Goal: Task Accomplishment & Management: Use online tool/utility

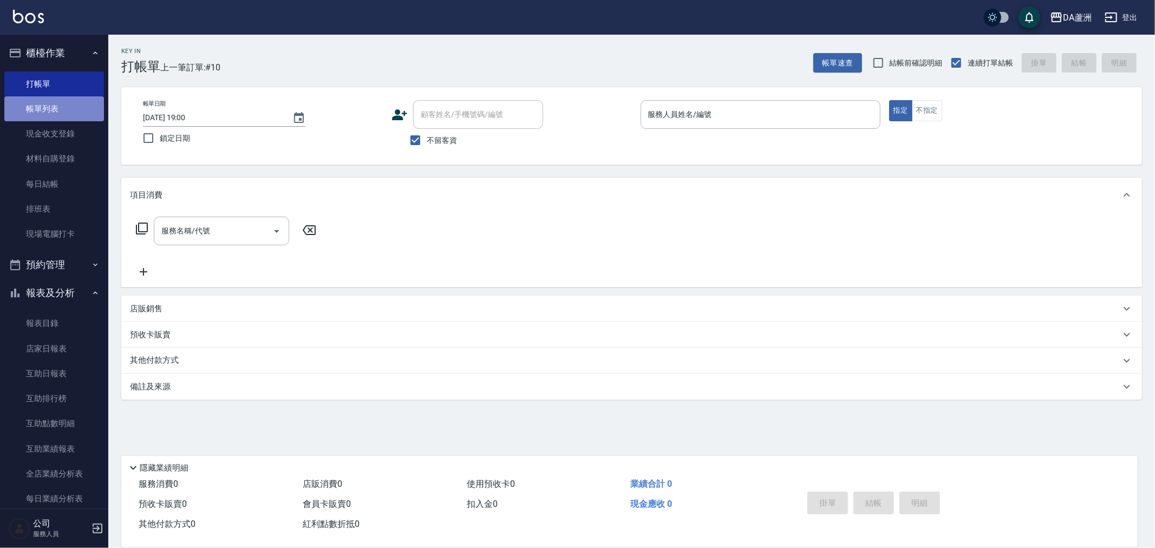
click at [57, 110] on link "帳單列表" at bounding box center [54, 108] width 100 height 25
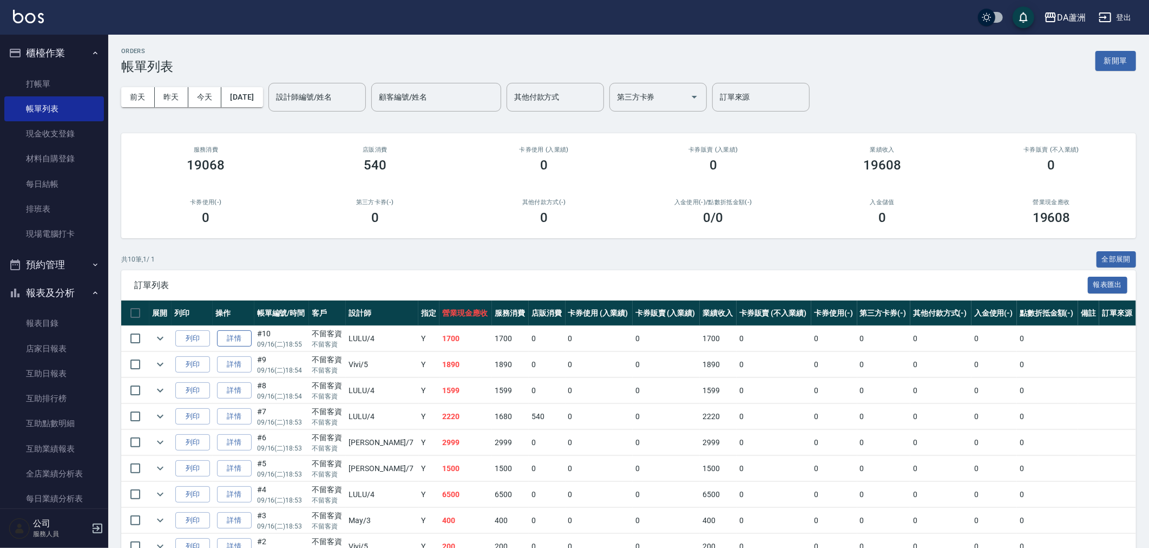
click at [236, 339] on link "詳情" at bounding box center [234, 338] width 35 height 17
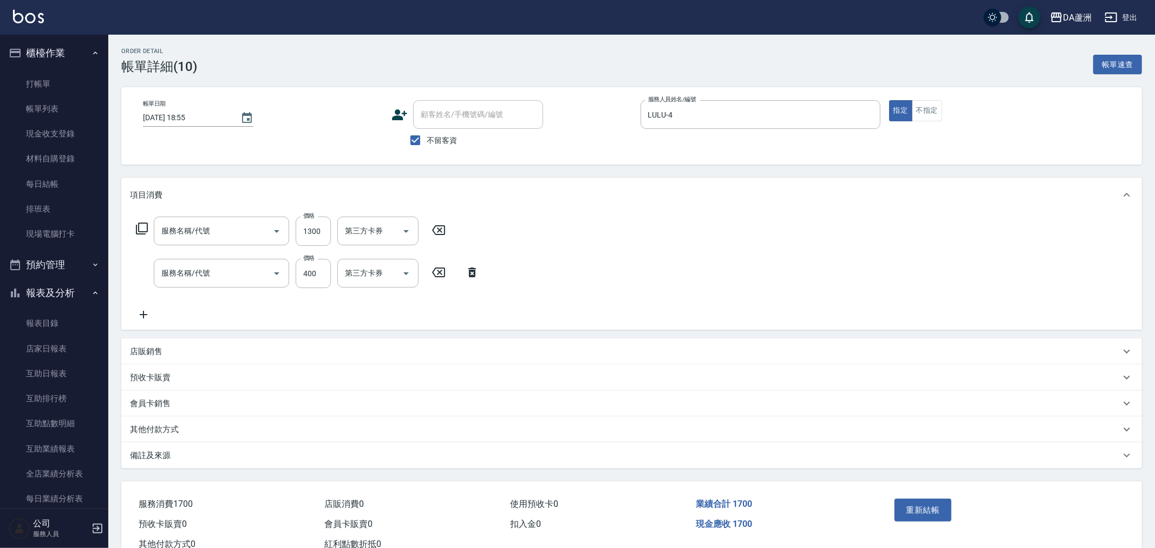
type input "[DATE] 18:55"
checkbox input "true"
type input "LULU-4"
type input "染髮(501)"
type input "剪髮(401)"
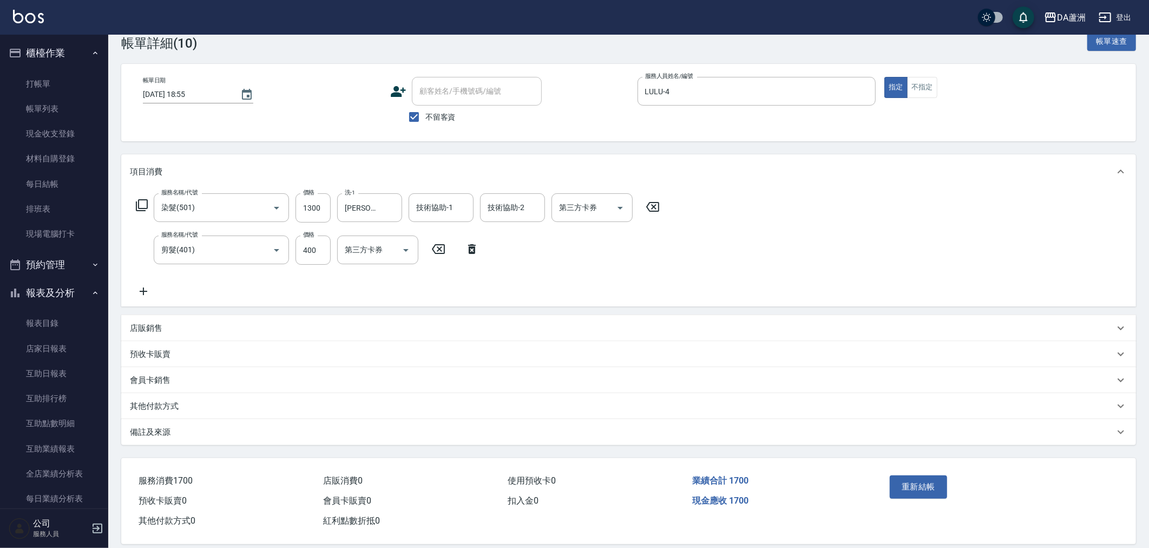
scroll to position [36, 0]
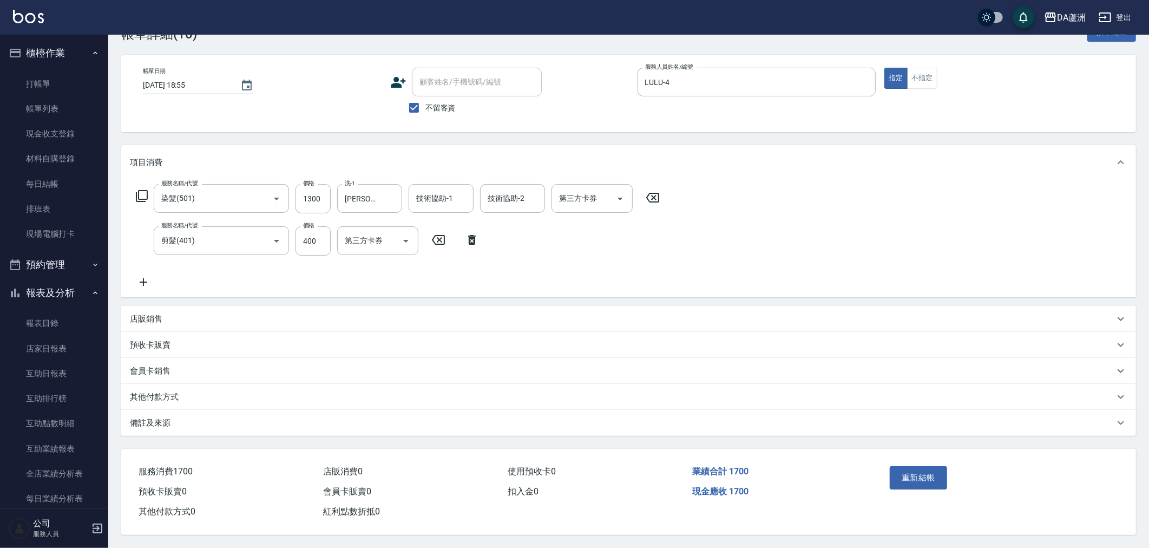
click at [158, 391] on p "其他付款方式" at bounding box center [154, 396] width 49 height 11
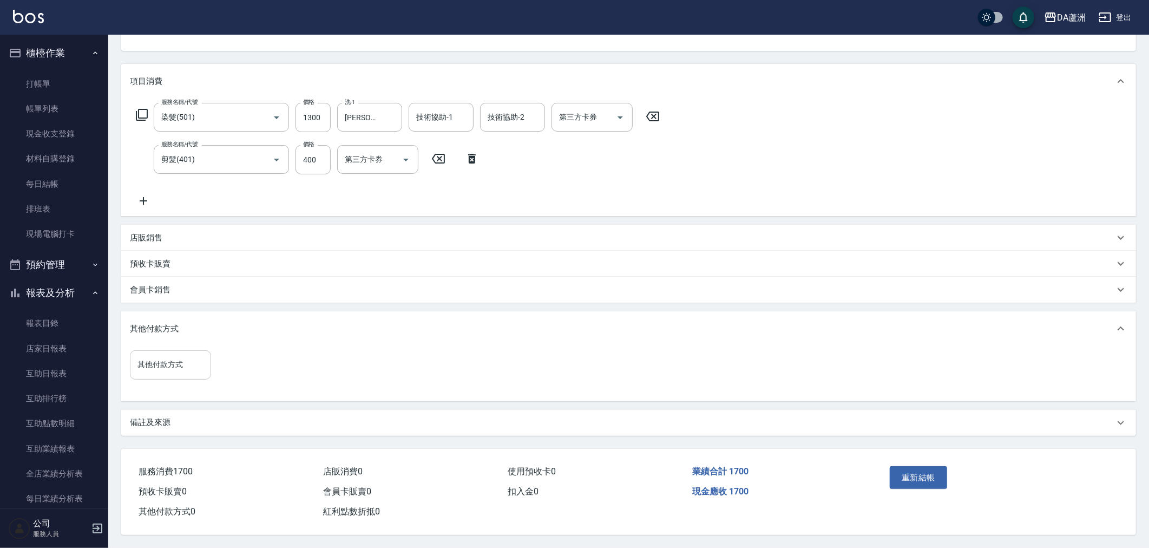
scroll to position [115, 0]
click at [179, 366] on input "其他付款方式" at bounding box center [170, 364] width 71 height 19
click at [178, 455] on span "信用卡" at bounding box center [170, 464] width 81 height 18
type input "信用卡"
type input "1700"
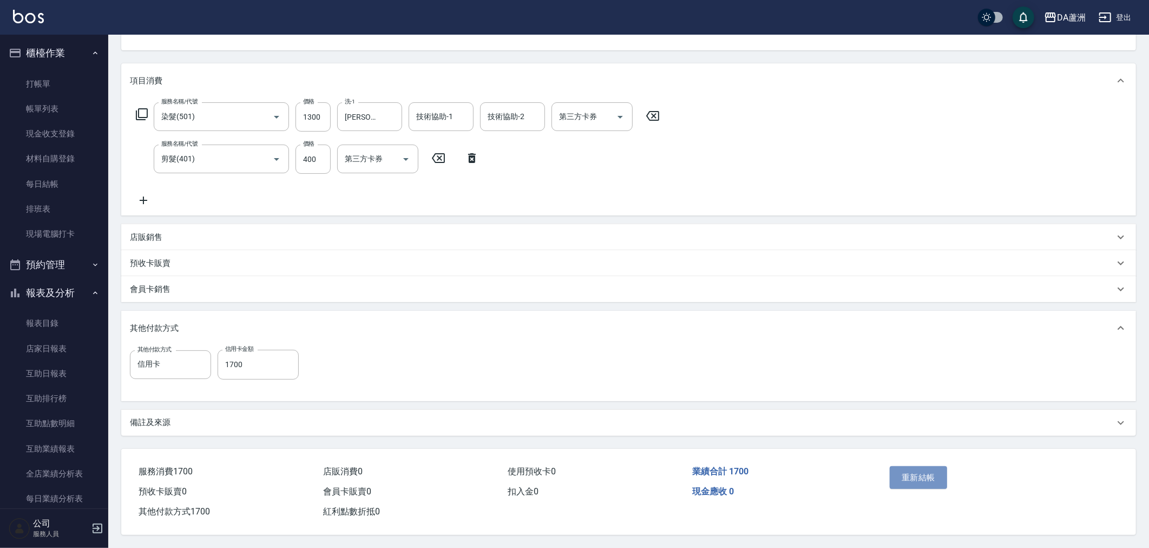
click at [945, 479] on button "重新結帳" at bounding box center [918, 477] width 57 height 23
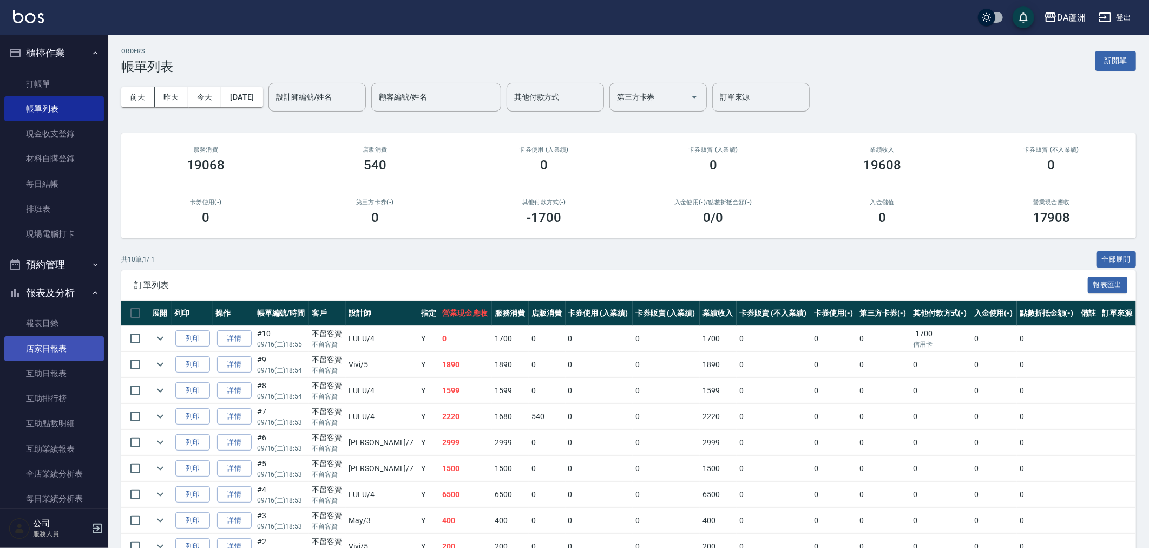
click at [56, 339] on link "店家日報表" at bounding box center [54, 348] width 100 height 25
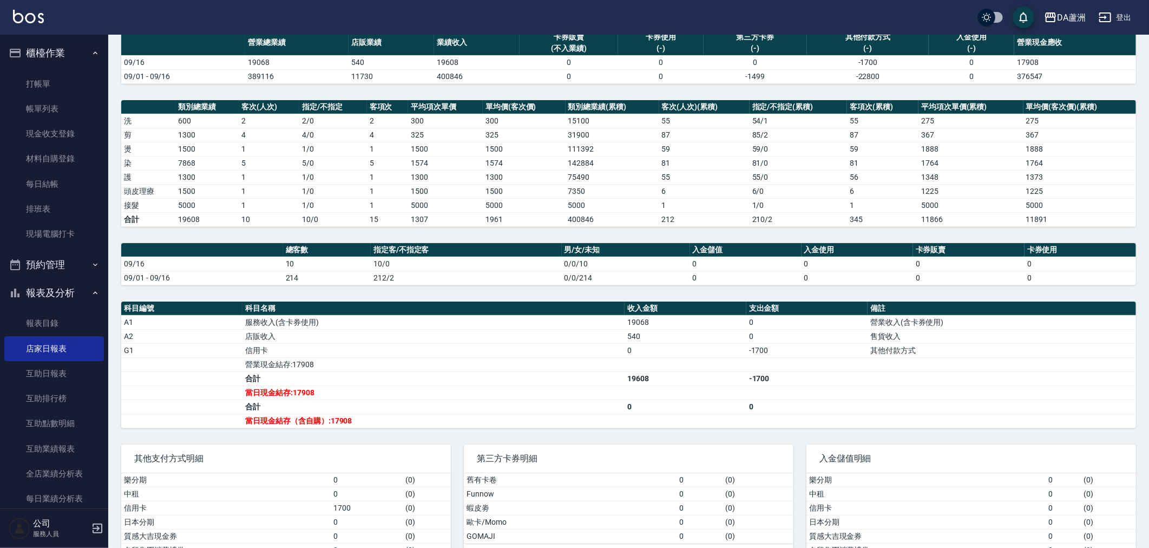
scroll to position [60, 0]
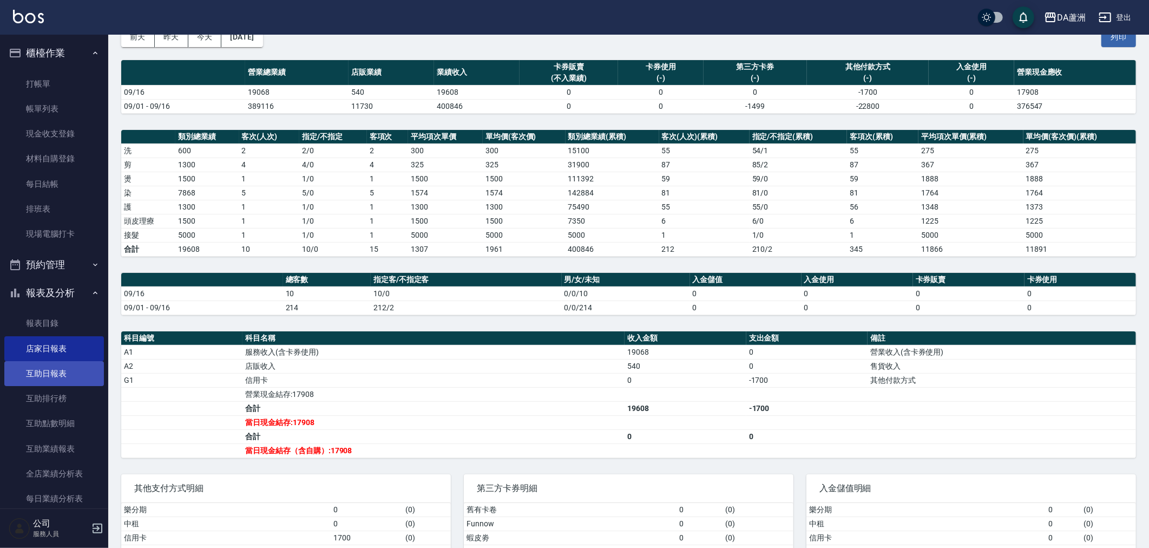
drag, startPoint x: 50, startPoint y: 389, endPoint x: 54, endPoint y: 382, distance: 8.3
click at [50, 389] on link "互助排行榜" at bounding box center [54, 398] width 100 height 25
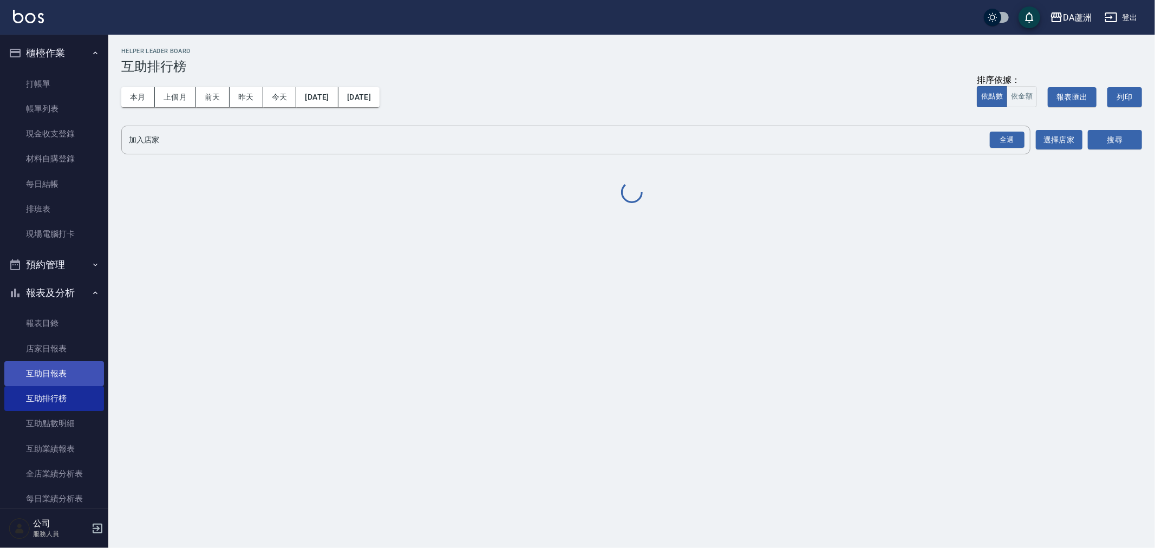
click at [54, 382] on link "互助日報表" at bounding box center [54, 373] width 100 height 25
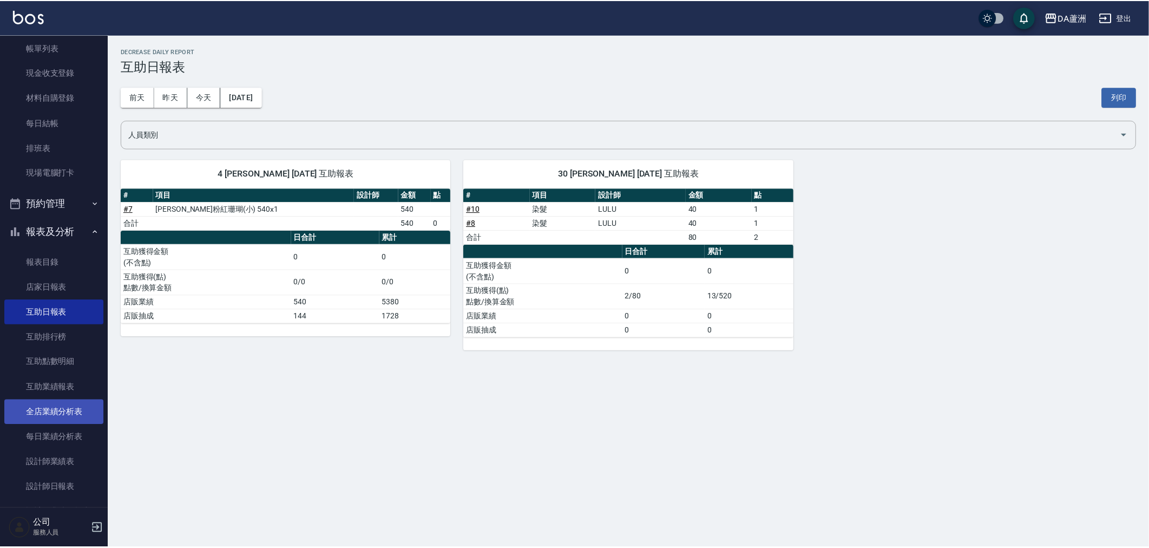
scroll to position [120, 0]
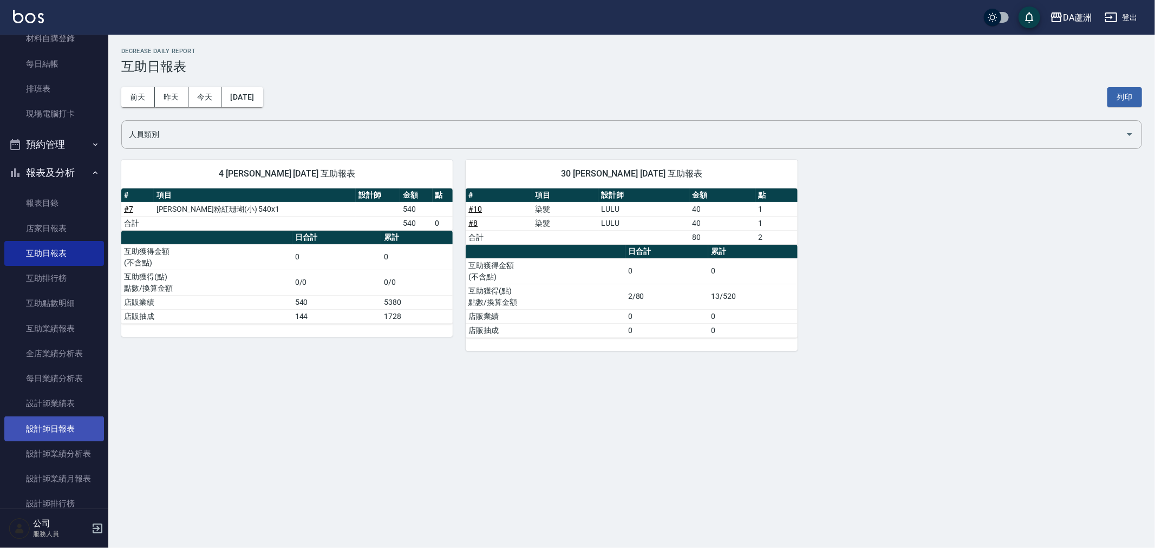
click at [60, 424] on link "設計師日報表" at bounding box center [54, 428] width 100 height 25
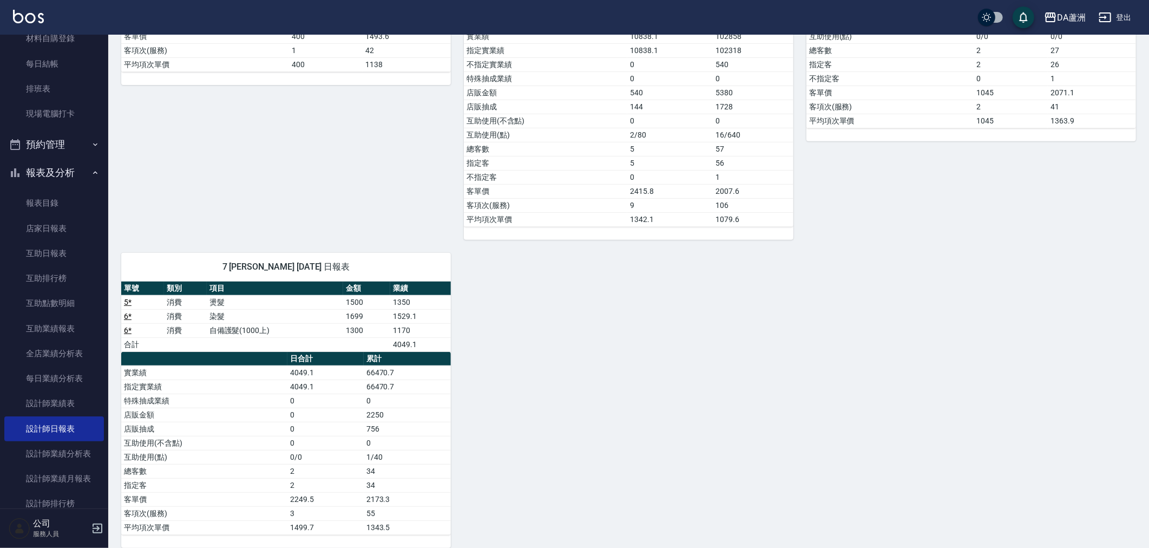
scroll to position [257, 0]
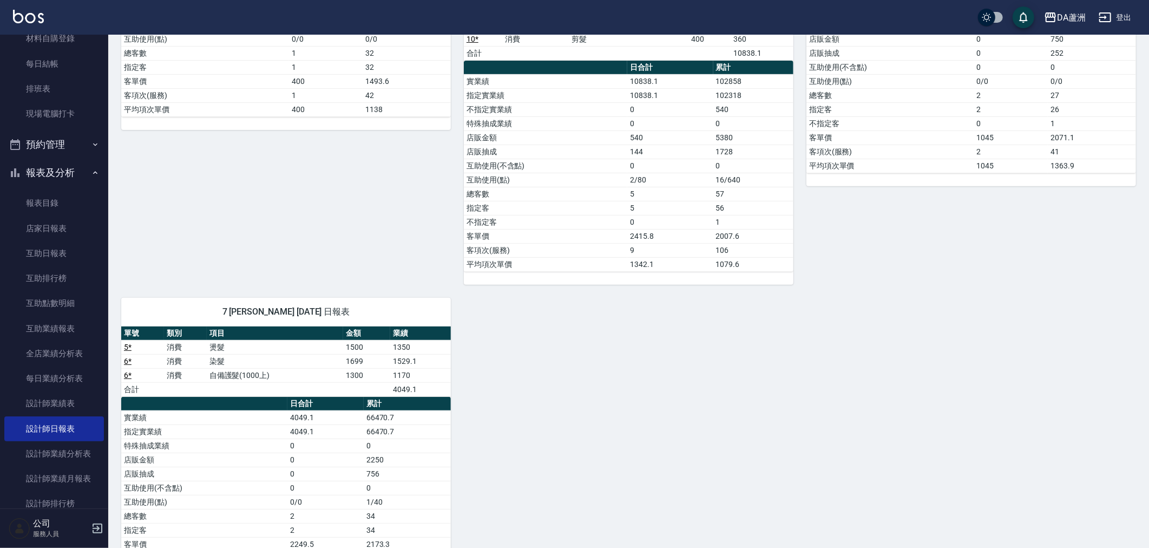
click at [846, 445] on div "[DATE] May [DATE] 日報表 單號 類別 項目 金額 業績 3 * 消費 洗髮 400 360 合計 360 日合計 累計 實業績 360 43…" at bounding box center [622, 221] width 1028 height 743
